Goal: Navigation & Orientation: Find specific page/section

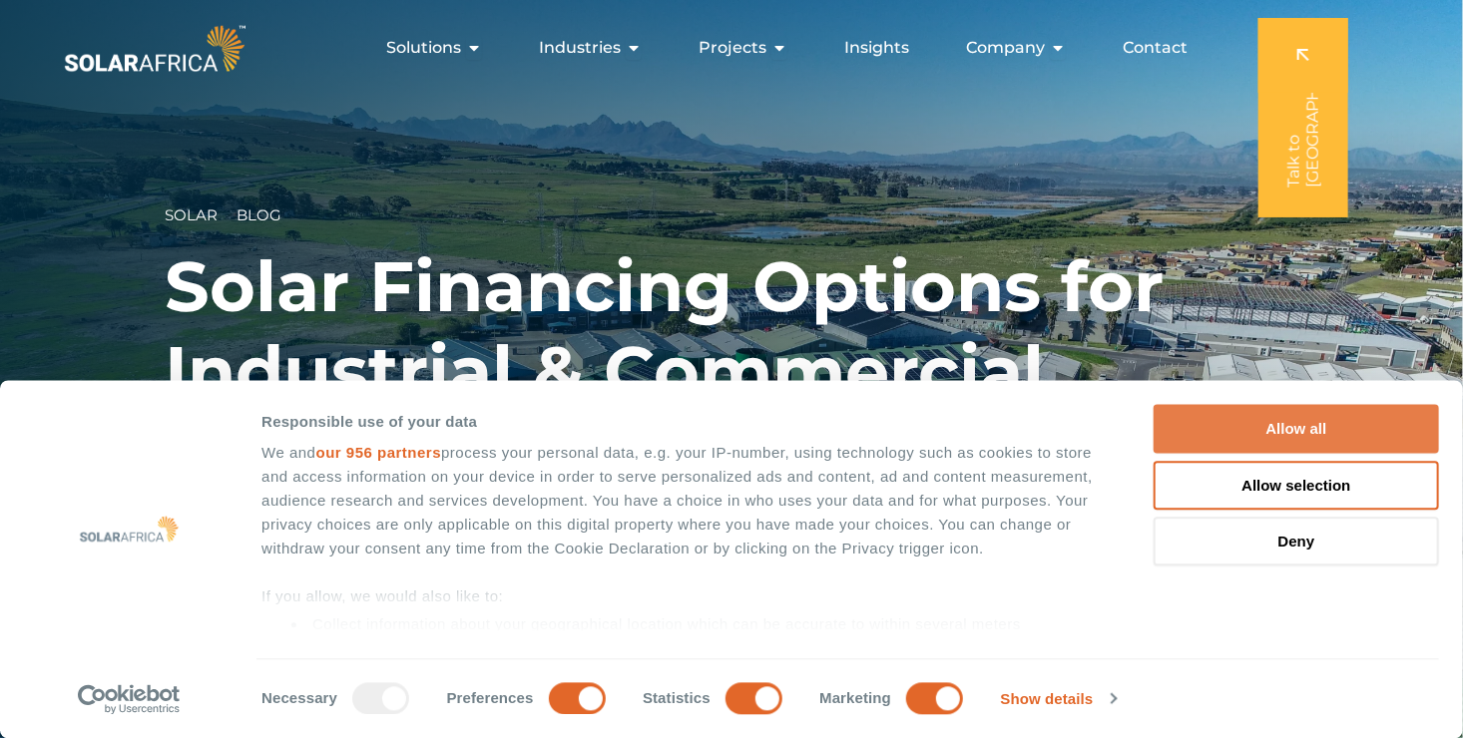
click at [1258, 423] on button "Allow all" at bounding box center [1295, 429] width 285 height 49
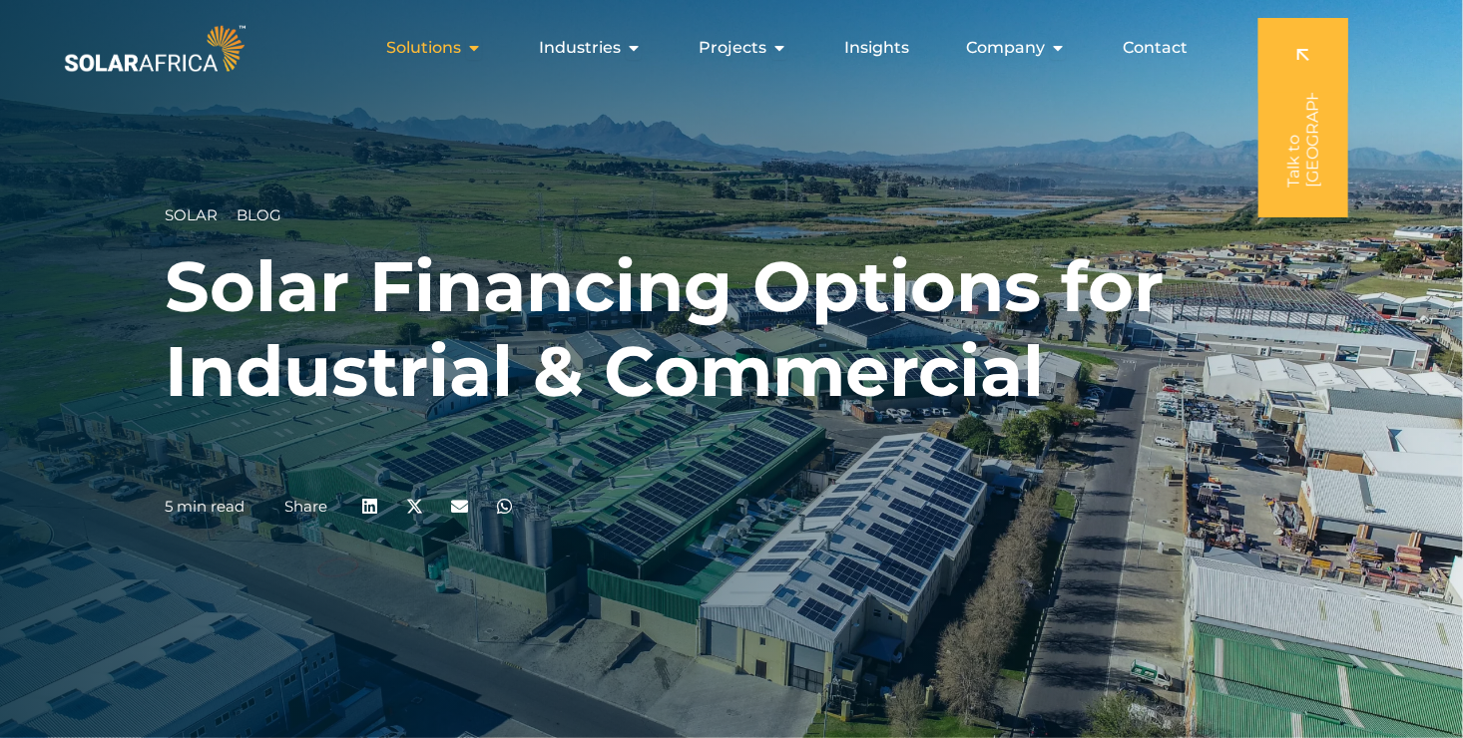
click at [413, 50] on span "Solutions" at bounding box center [423, 48] width 75 height 24
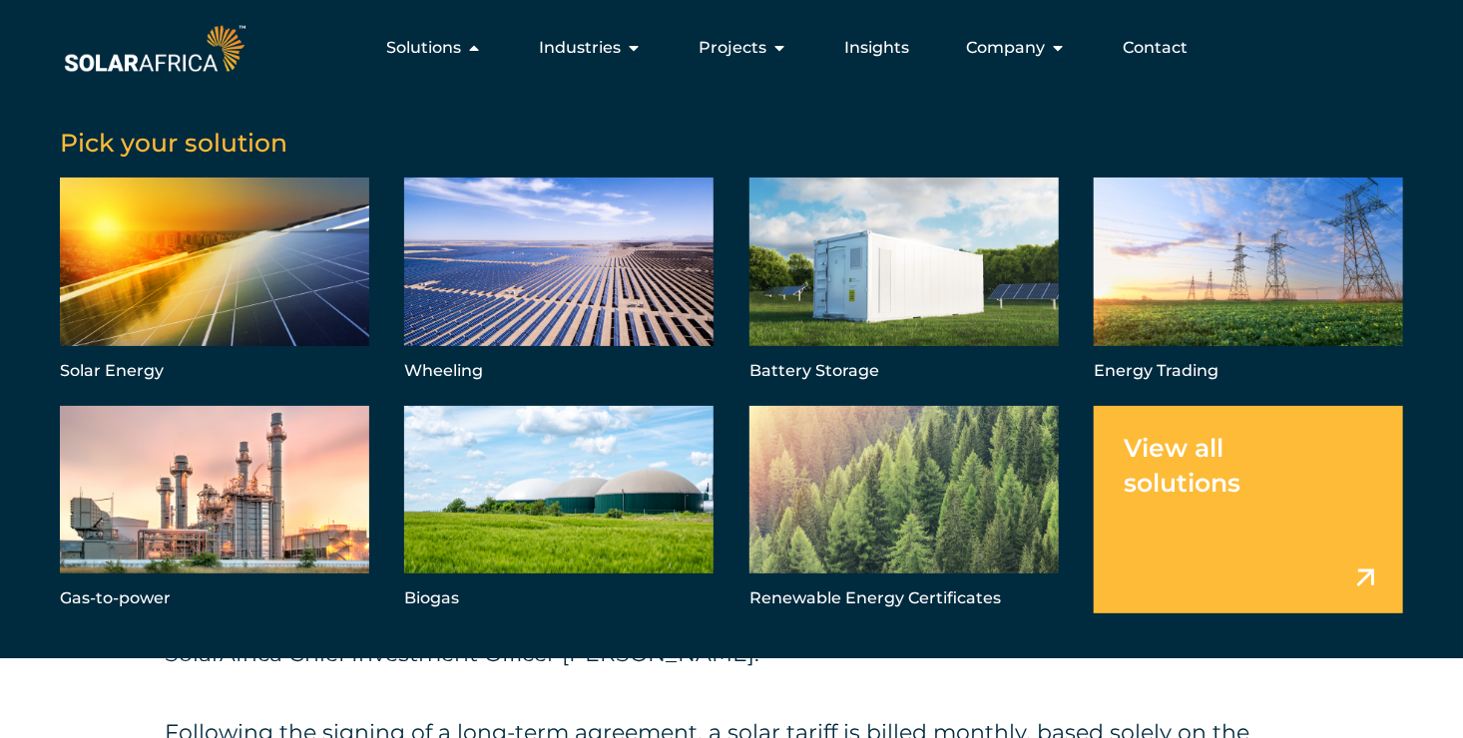
scroll to position [2290, 0]
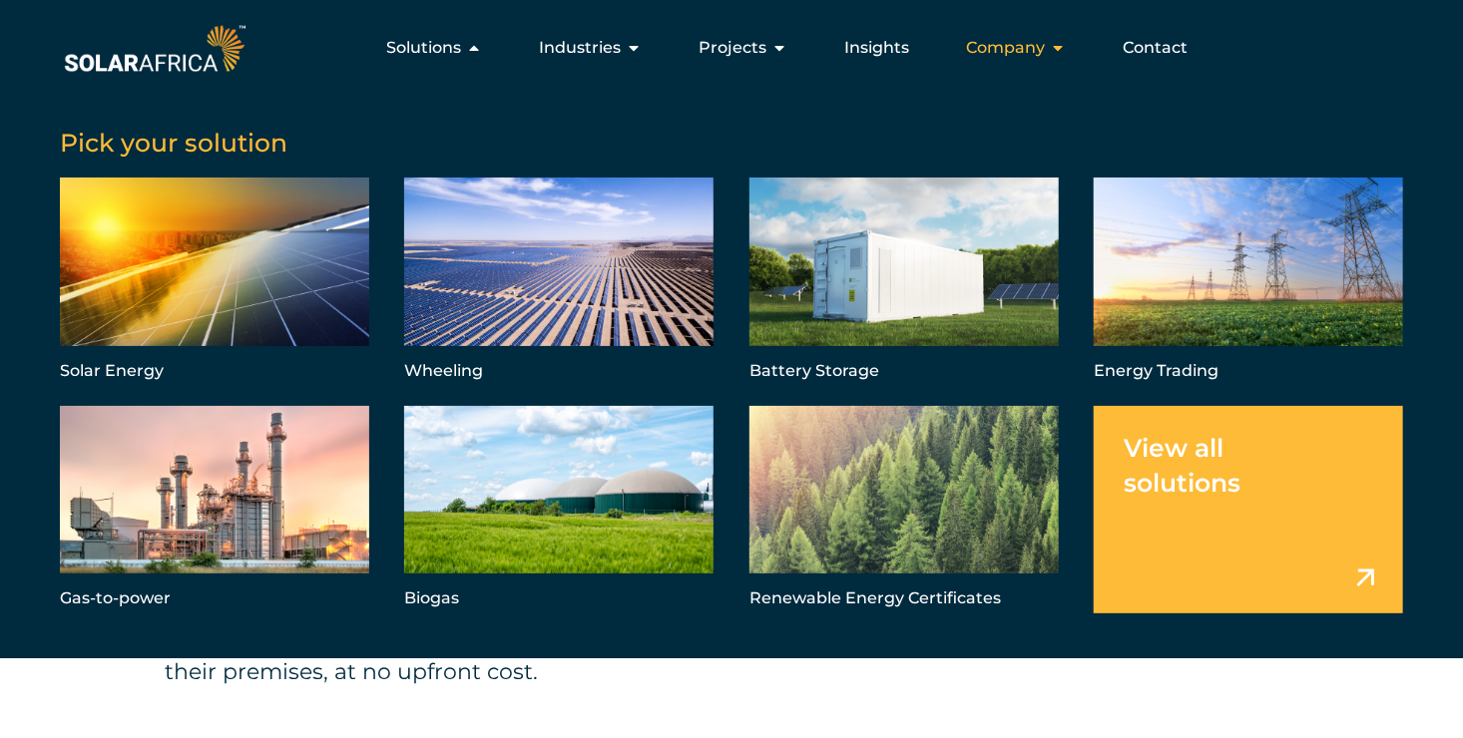
click at [1002, 52] on span "Company" at bounding box center [1005, 48] width 79 height 24
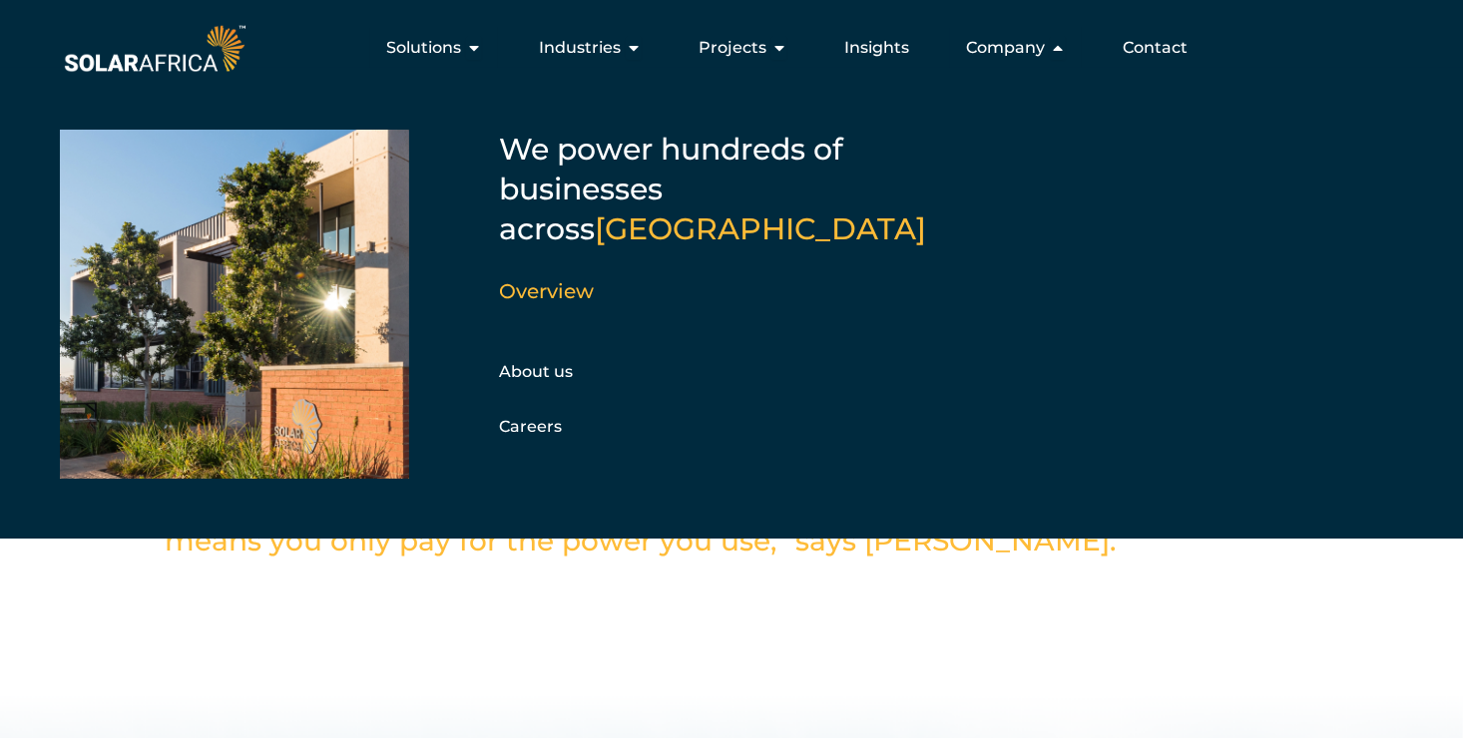
scroll to position [5790, 0]
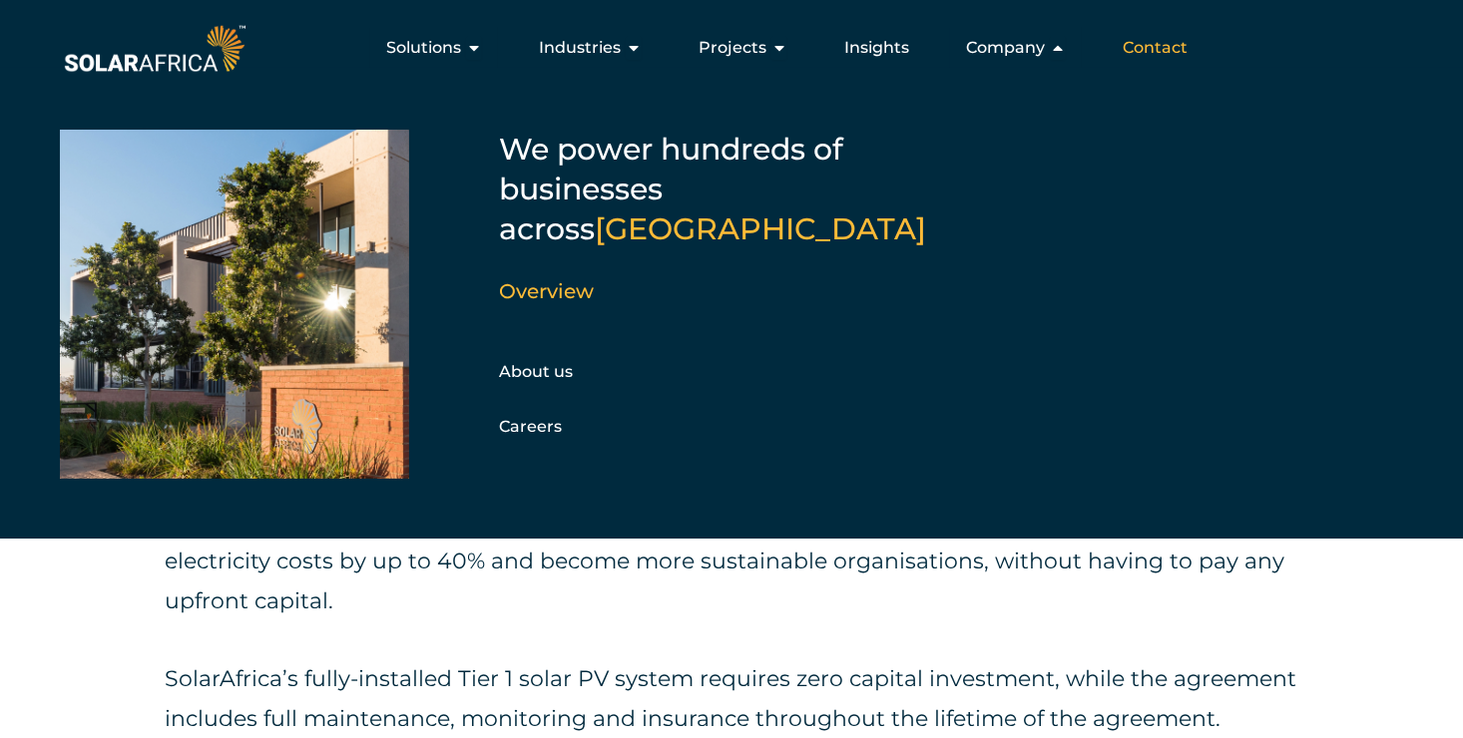
click at [1149, 45] on span "Contact" at bounding box center [1154, 48] width 65 height 24
click at [584, 52] on span "Industries" at bounding box center [580, 48] width 82 height 24
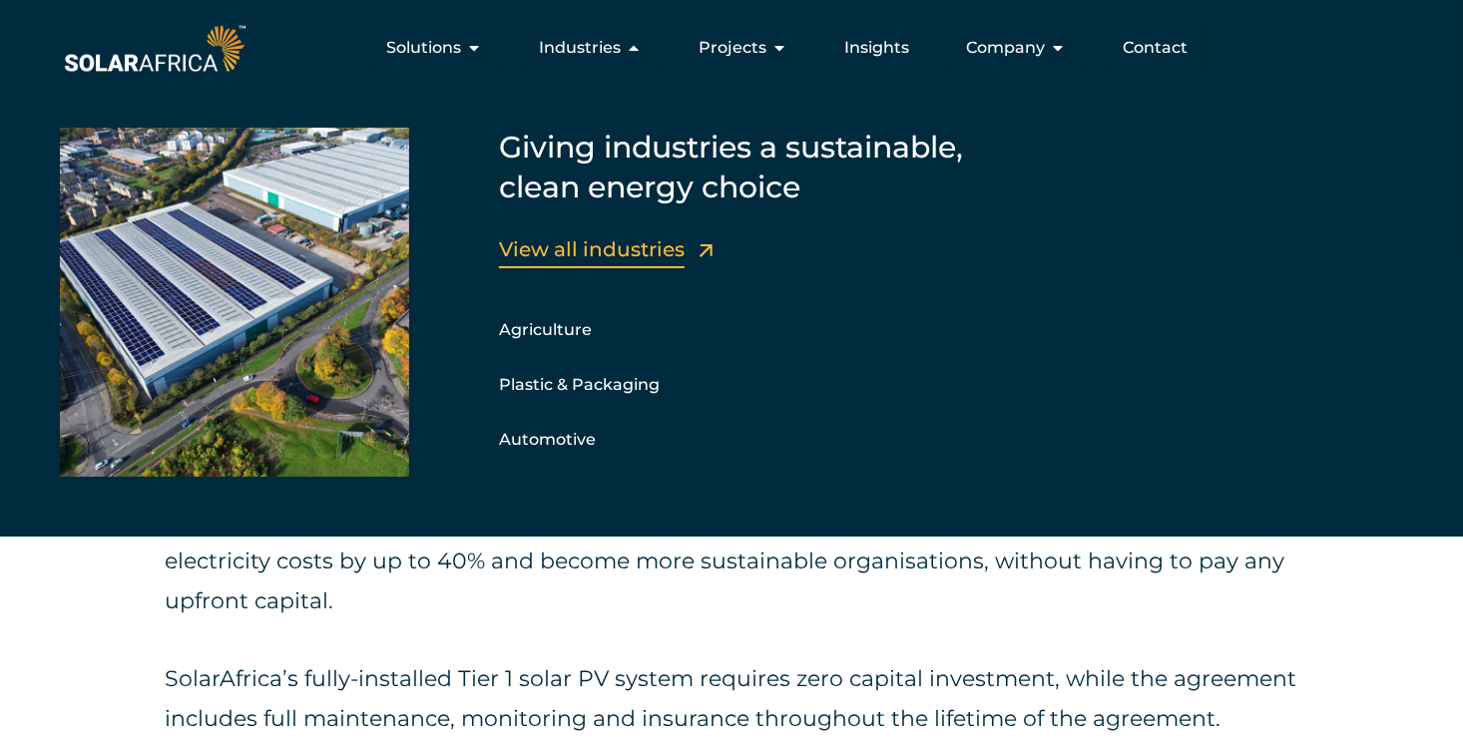
click at [595, 247] on link "View all industries" at bounding box center [592, 249] width 186 height 24
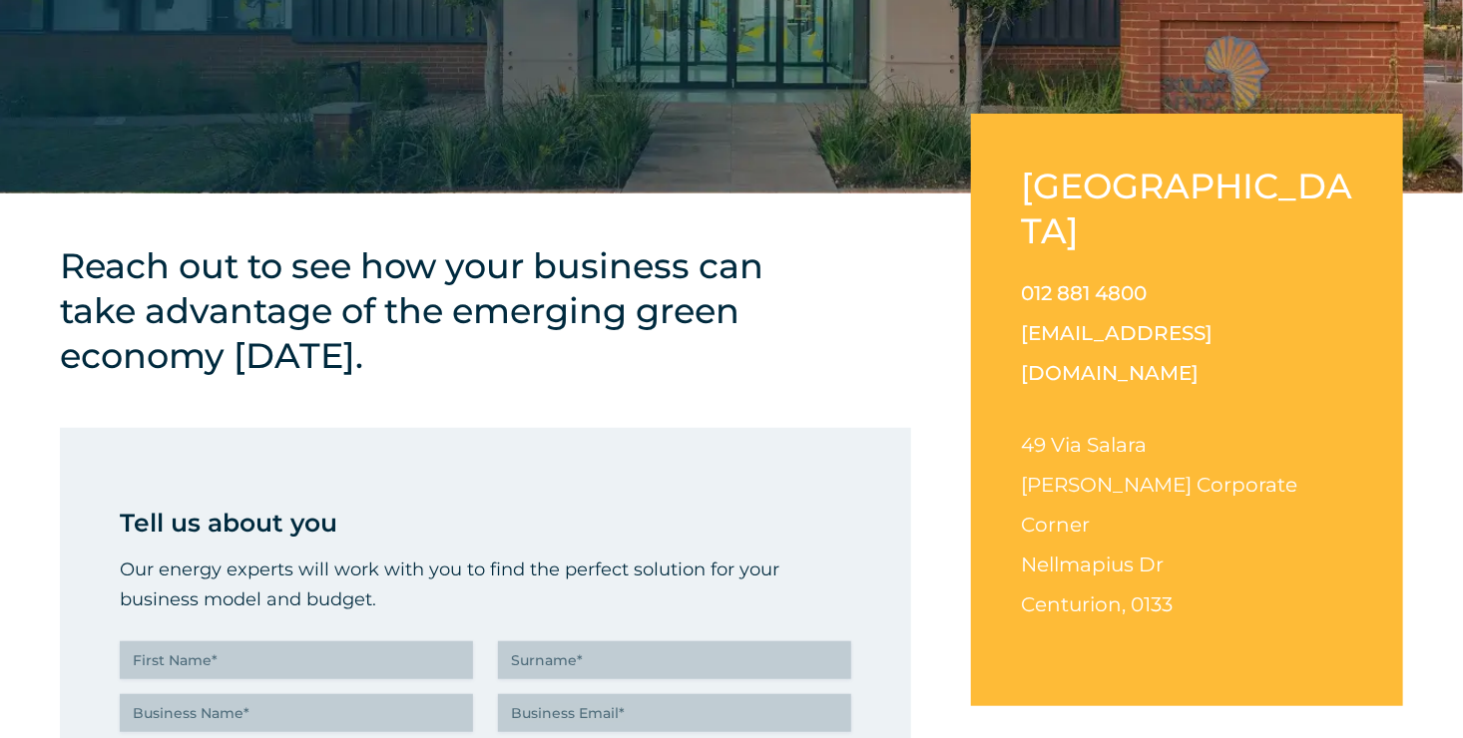
scroll to position [399, 0]
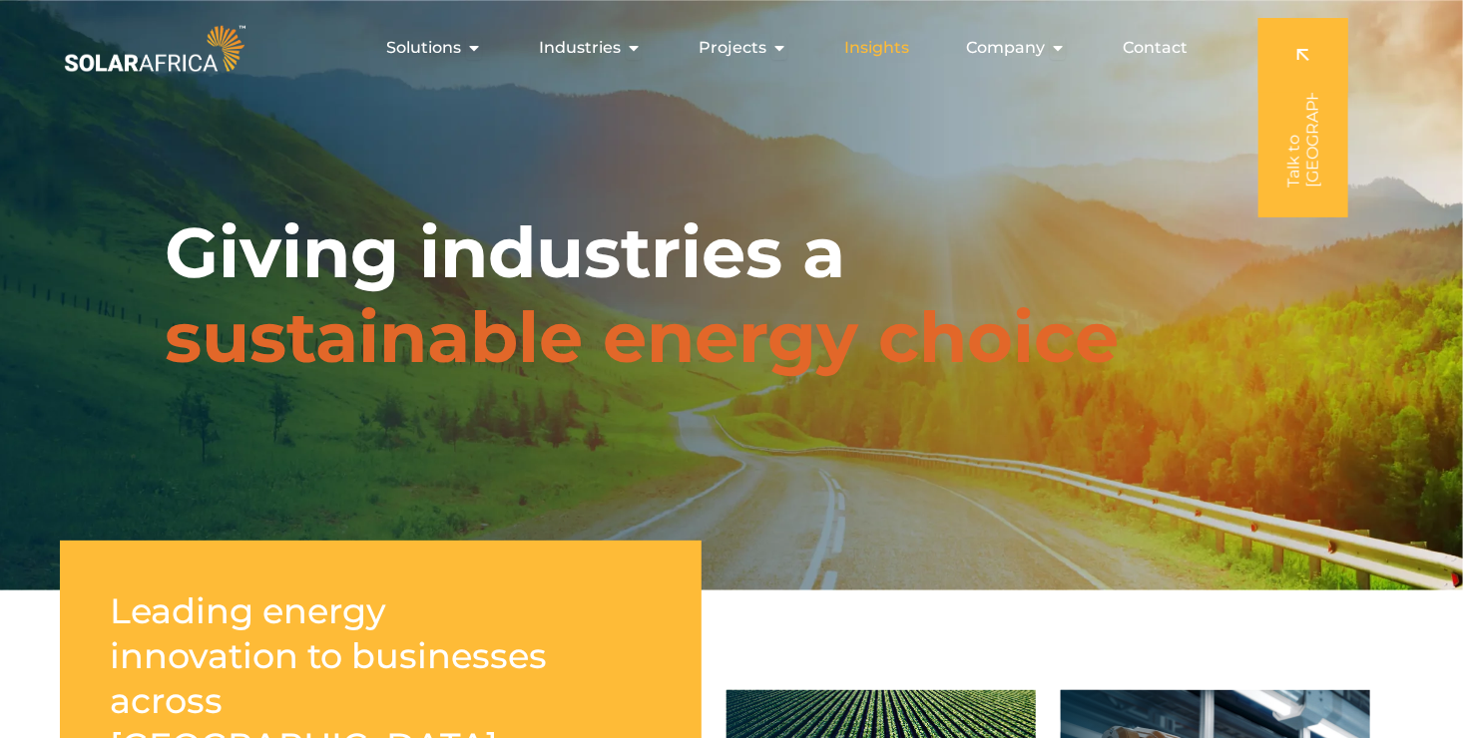
click at [882, 42] on span "Insights" at bounding box center [876, 48] width 65 height 24
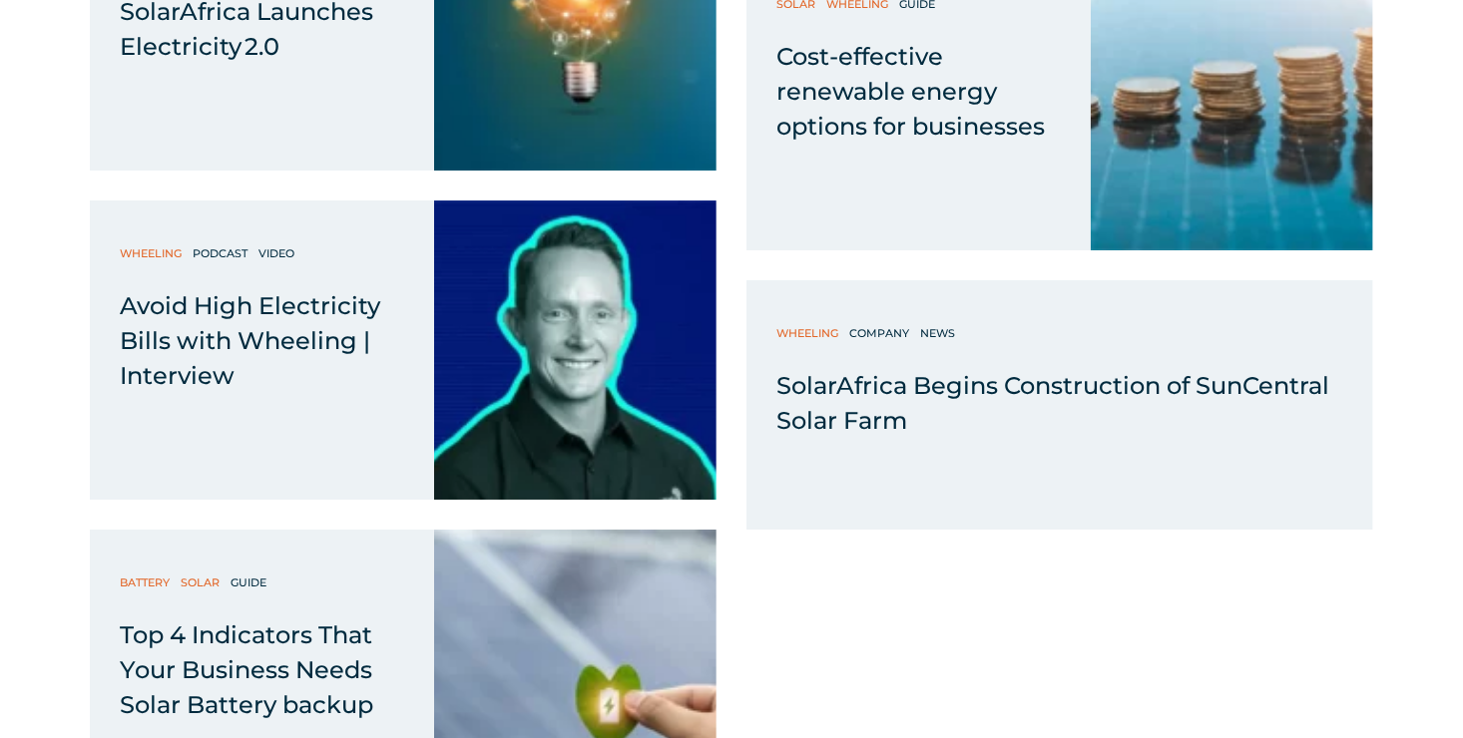
scroll to position [3286, 0]
